Goal: Information Seeking & Learning: Learn about a topic

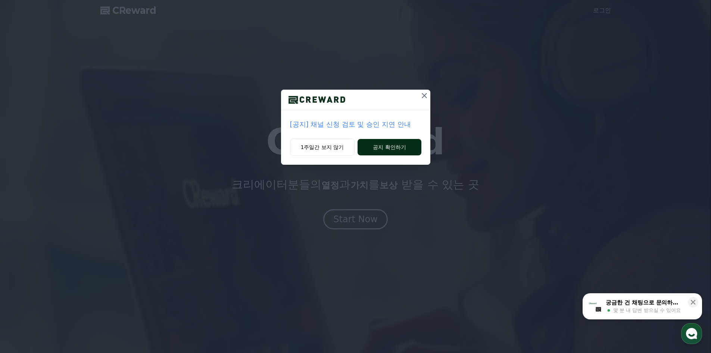
click at [386, 145] on button "공지 확인하기" at bounding box center [389, 147] width 63 height 16
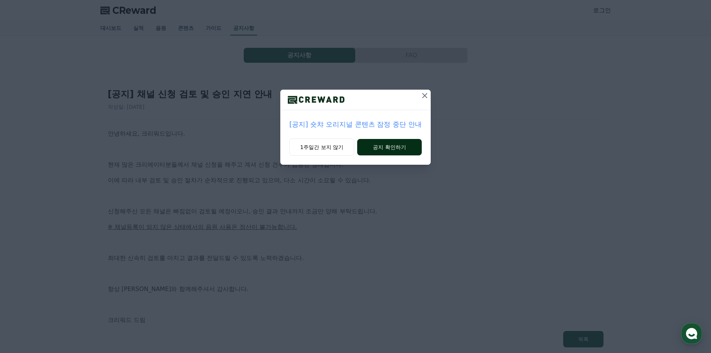
click at [392, 146] on button "공지 확인하기" at bounding box center [389, 147] width 65 height 16
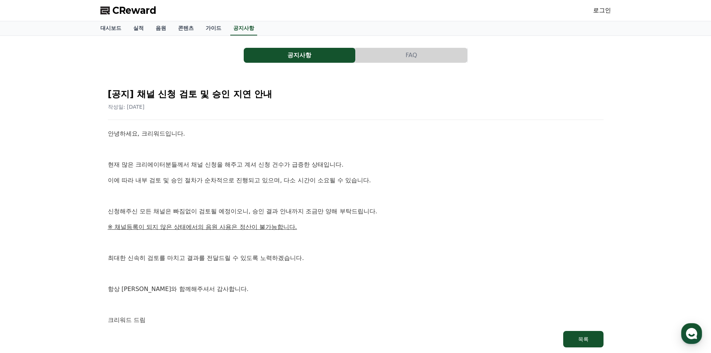
click at [282, 164] on p "현재 많은 크리에이터분들께서 채널 신청을 해주고 계셔 신청 건수가 급증한 상태입니다." at bounding box center [356, 165] width 496 height 10
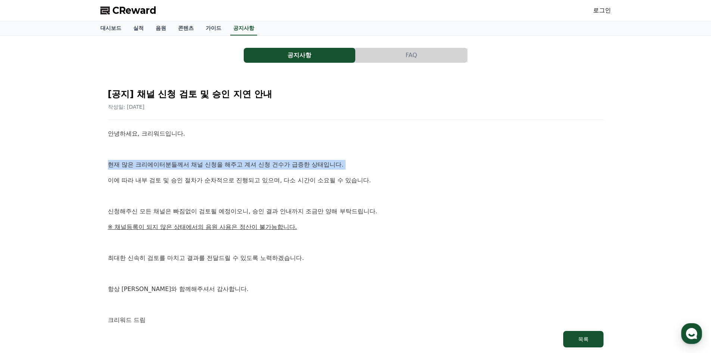
click at [282, 164] on p "현재 많은 크리에이터분들께서 채널 신청을 해주고 계셔 신청 건수가 급증한 상태입니다." at bounding box center [356, 165] width 496 height 10
click at [258, 165] on p "현재 많은 크리에이터분들께서 채널 신청을 해주고 계셔 신청 건수가 급증한 상태입니다." at bounding box center [356, 165] width 496 height 10
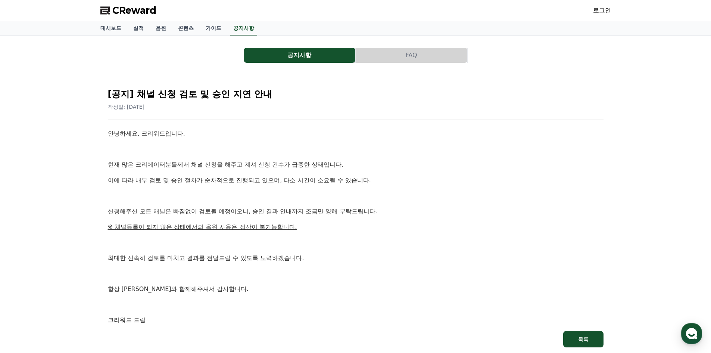
click at [212, 166] on p "현재 많은 크리에이터분들께서 채널 신청을 해주고 계셔 신청 건수가 급증한 상태입니다." at bounding box center [356, 165] width 496 height 10
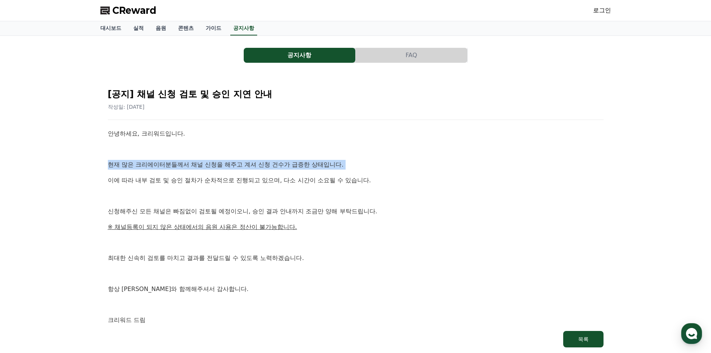
click at [212, 166] on p "현재 많은 크리에이터분들께서 채널 신청을 해주고 계셔 신청 건수가 급증한 상태입니다." at bounding box center [356, 165] width 496 height 10
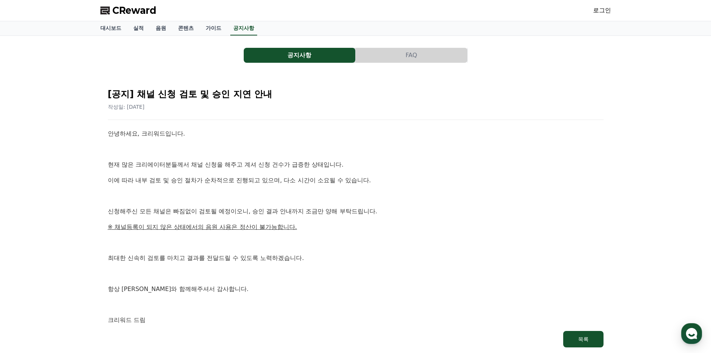
click at [212, 179] on p "이에 따라 내부 검토 및 승인 절차가 순차적으로 진행되고 있으며, 다소 시간이 소요될 수 있습니다." at bounding box center [356, 180] width 496 height 10
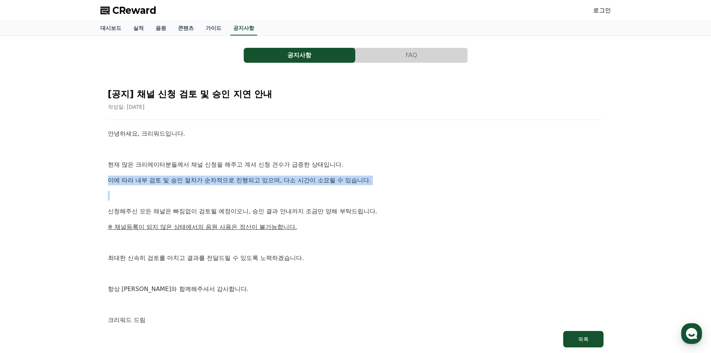
click at [212, 179] on p "이에 따라 내부 검토 및 승인 절차가 순차적으로 진행되고 있으며, 다소 시간이 소요될 수 있습니다." at bounding box center [356, 180] width 496 height 10
click at [225, 182] on p "이에 따라 내부 검토 및 승인 절차가 순차적으로 진행되고 있으며, 다소 시간이 소요될 수 있습니다." at bounding box center [356, 180] width 496 height 10
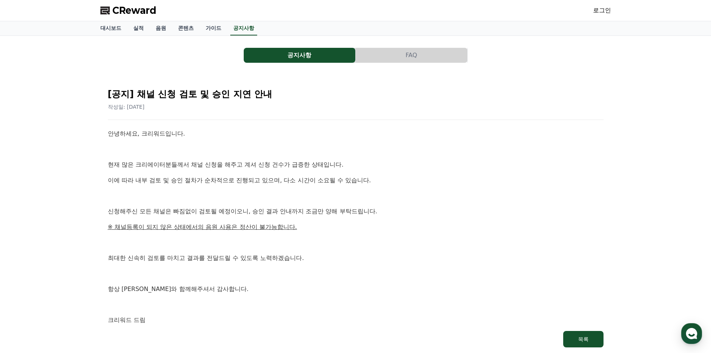
click at [190, 214] on p "신청해주신 모든 채널은 빠짐없이 검토될 예정이오니, 승인 결과 안내까지 조금만 양해 부탁드립니다." at bounding box center [356, 211] width 496 height 10
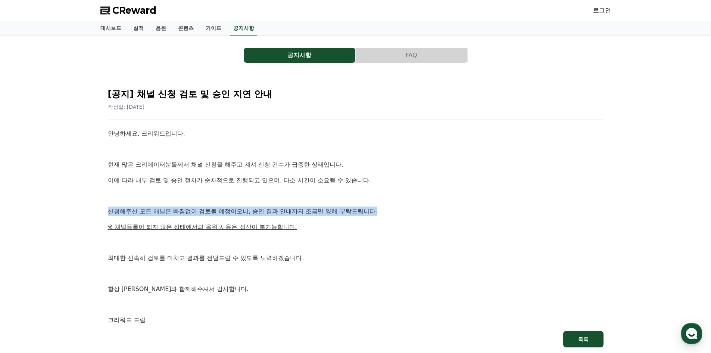
click at [190, 214] on p "신청해주신 모든 채널은 빠짐없이 검토될 예정이오니, 승인 결과 안내까지 조금만 양해 부탁드립니다." at bounding box center [356, 211] width 496 height 10
click at [221, 212] on p "신청해주신 모든 채널은 빠짐없이 검토될 예정이오니, 승인 결과 안내까지 조금만 양해 부탁드립니다." at bounding box center [356, 211] width 496 height 10
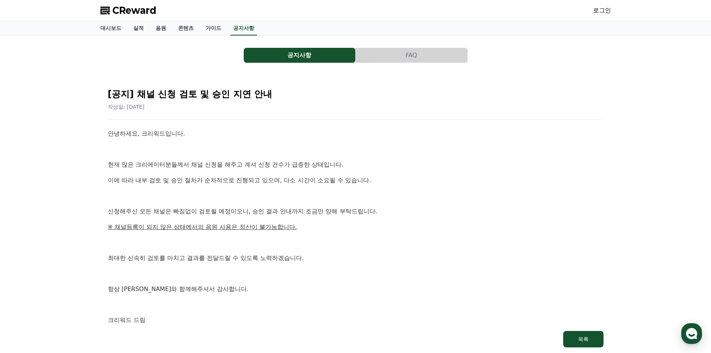
click at [189, 224] on u "※ 채널등록이 되지 않은 상태에서의 음원 사용은 정산이 불가능합니다." at bounding box center [202, 226] width 189 height 7
click at [240, 226] on u "※ 채널등록이 되지 않은 상태에서의 음원 사용은 정산이 불가능합니다." at bounding box center [202, 226] width 189 height 7
click at [206, 226] on u "※ 채널등록이 되지 않은 상태에서의 음원 사용은 정산이 불가능합니다." at bounding box center [202, 226] width 189 height 7
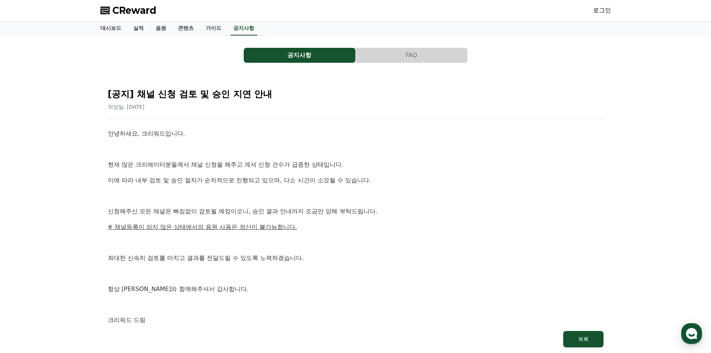
click at [272, 65] on div "공지사항 FAQ [공지] 채널 신청 검토 및 승인 지연 안내 작성일: 2025-09-26 안녕하세요, 크리워드입니다. 현재 많은 크리에이터분들…" at bounding box center [355, 198] width 511 height 313
click at [279, 56] on button "공지사항" at bounding box center [300, 55] width 112 height 15
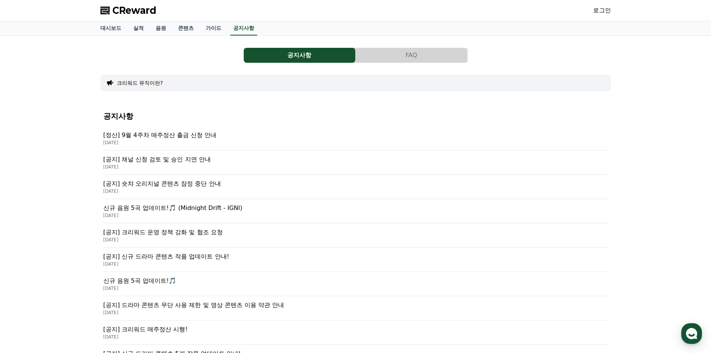
click at [165, 137] on p "[정산] 9월 4주차 매주정산 출금 신청 안내" at bounding box center [355, 135] width 505 height 9
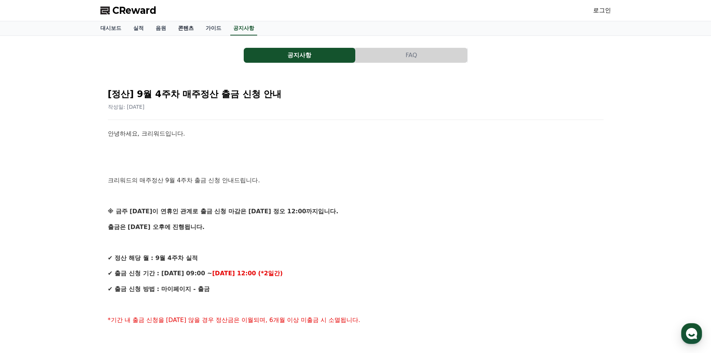
click at [186, 25] on link "콘텐츠" at bounding box center [186, 28] width 28 height 14
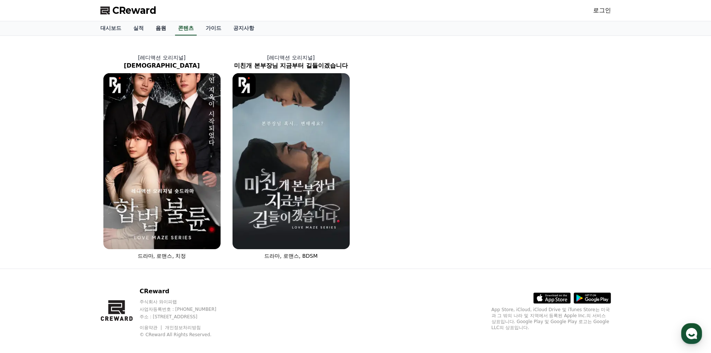
click at [159, 27] on link "음원" at bounding box center [161, 28] width 22 height 14
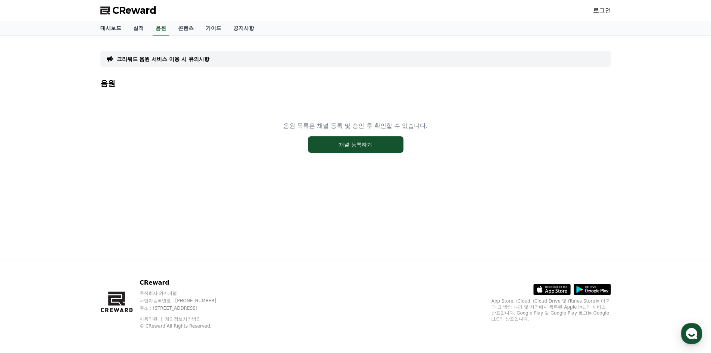
click at [106, 27] on link "대시보드" at bounding box center [110, 28] width 33 height 14
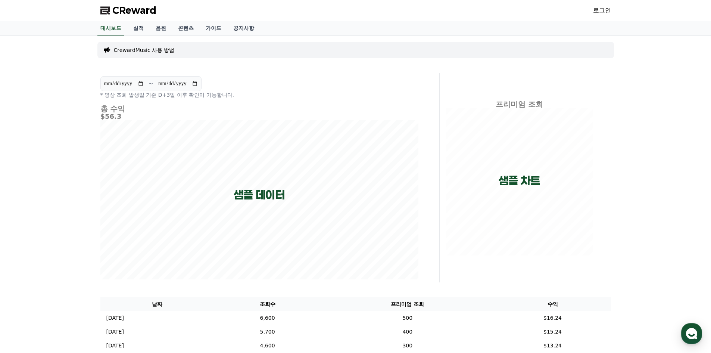
click at [604, 12] on link "로그인" at bounding box center [602, 10] width 18 height 9
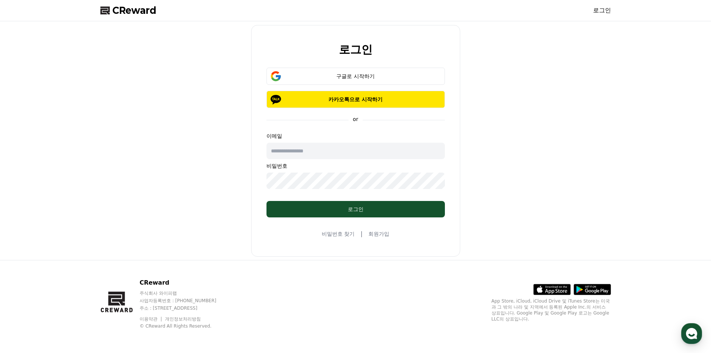
click at [322, 152] on input "text" at bounding box center [356, 151] width 178 height 16
click at [572, 153] on div "로그인 구글로 시작하기 카카오톡으로 시작하기 or 이메일 비밀번호 로그인 비밀번호 찾기 | 회원가입" at bounding box center [355, 140] width 517 height 233
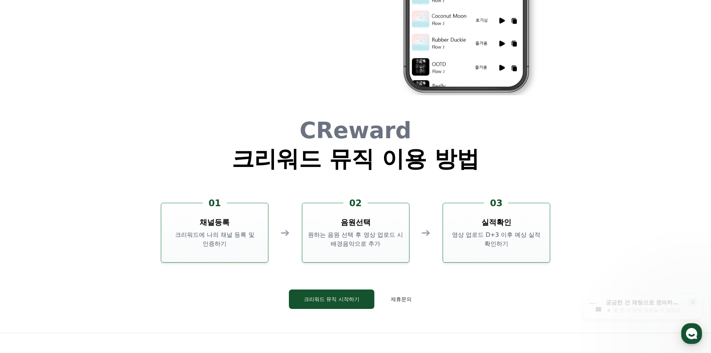
scroll to position [1873, 0]
